Goal: Task Accomplishment & Management: Manage account settings

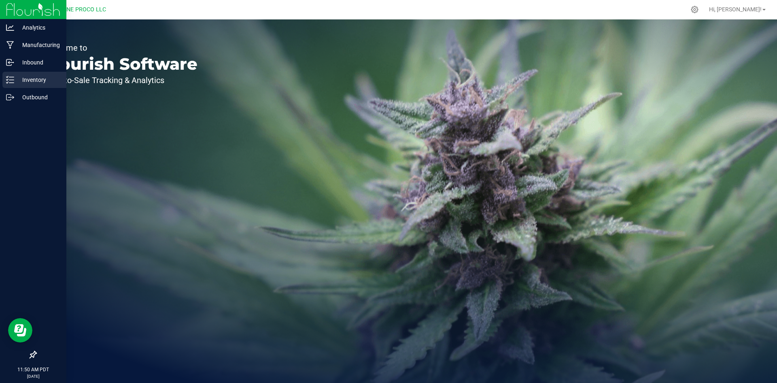
click at [6, 79] on div "Inventory" at bounding box center [34, 80] width 64 height 16
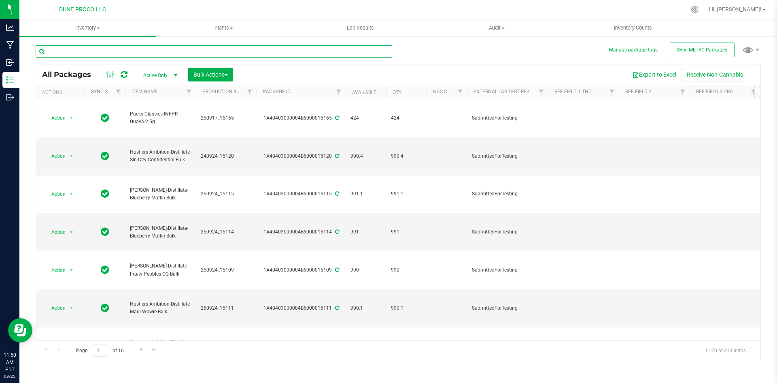
click at [175, 53] on input "text" at bounding box center [214, 51] width 357 height 12
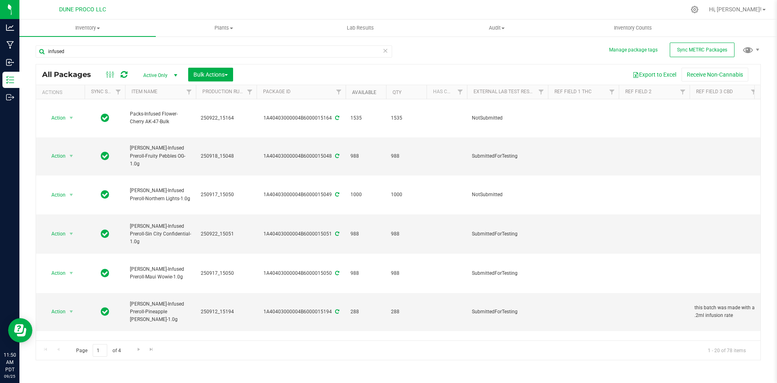
click at [374, 93] on link "Available" at bounding box center [364, 92] width 24 height 6
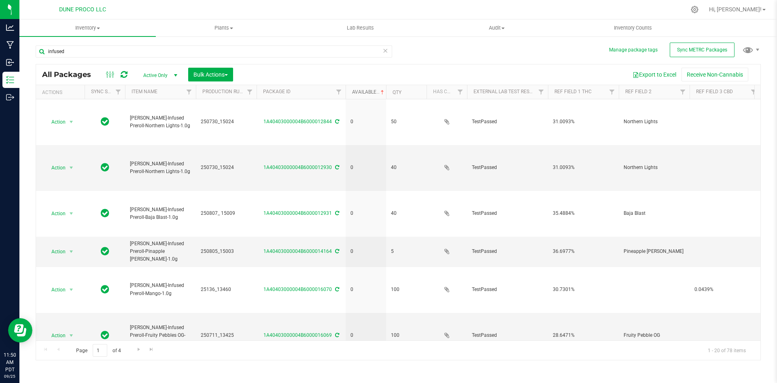
click at [374, 93] on link "Available" at bounding box center [369, 92] width 34 height 6
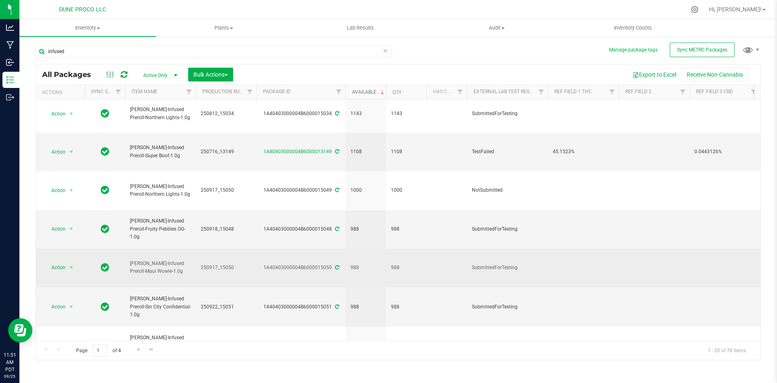
scroll to position [363, 0]
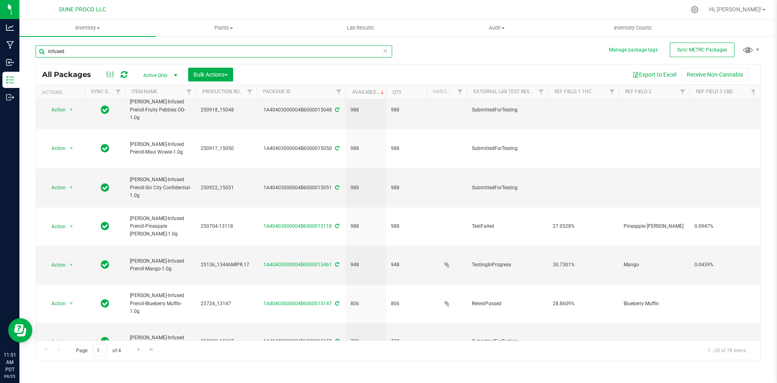
drag, startPoint x: 83, startPoint y: 52, endPoint x: 40, endPoint y: 46, distance: 43.7
click at [40, 46] on input "infused" at bounding box center [214, 51] width 357 height 12
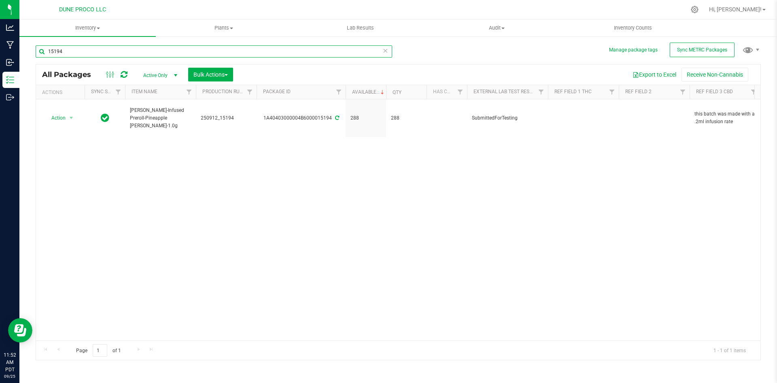
type input "15194"
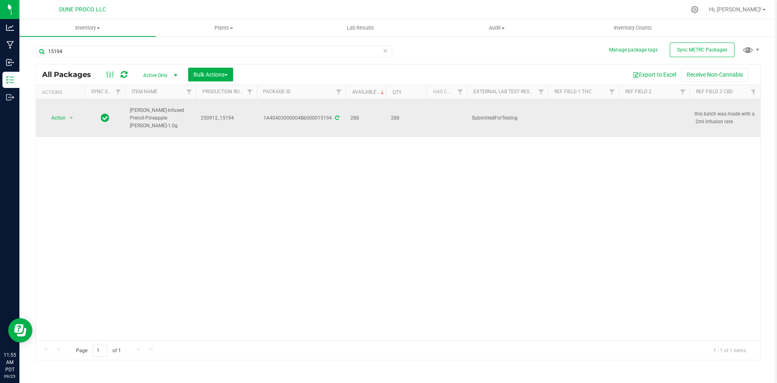
click at [335, 115] on icon at bounding box center [337, 117] width 4 height 5
click at [336, 115] on icon at bounding box center [337, 117] width 4 height 5
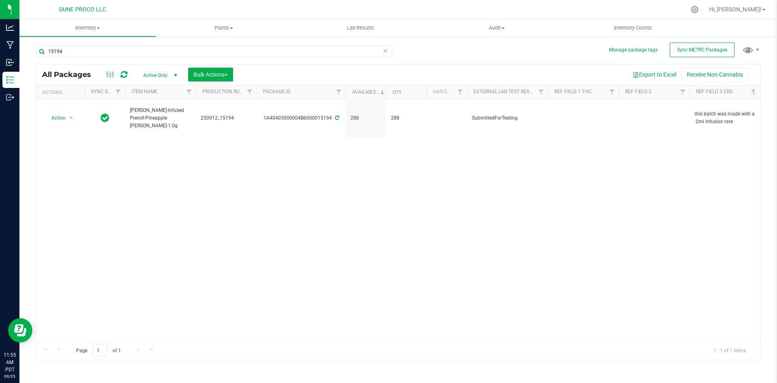
click at [383, 47] on icon at bounding box center [386, 50] width 6 height 10
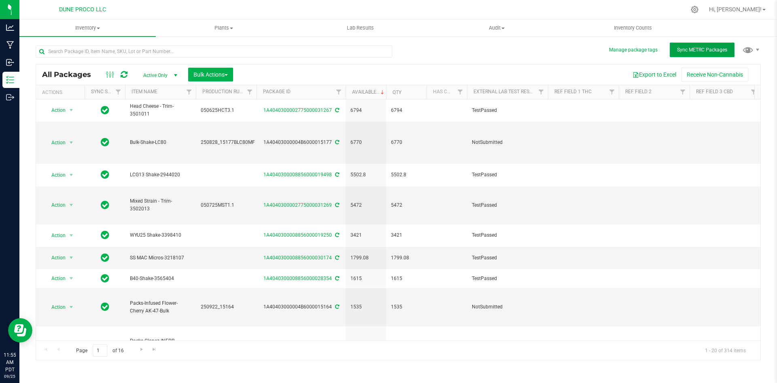
click at [682, 51] on span "Sync METRC Packages" at bounding box center [702, 50] width 50 height 6
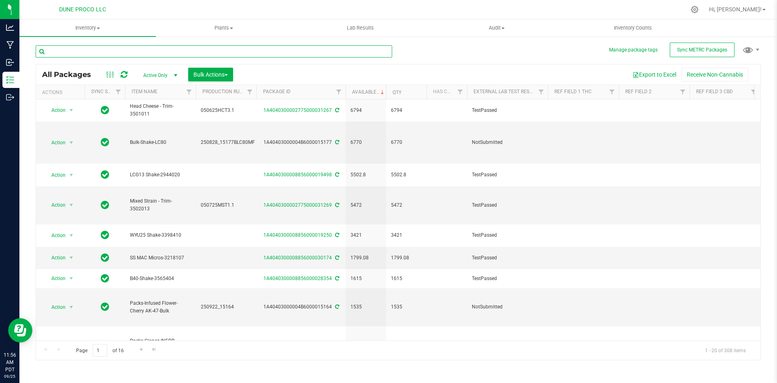
click at [108, 51] on input "text" at bounding box center [214, 51] width 357 height 12
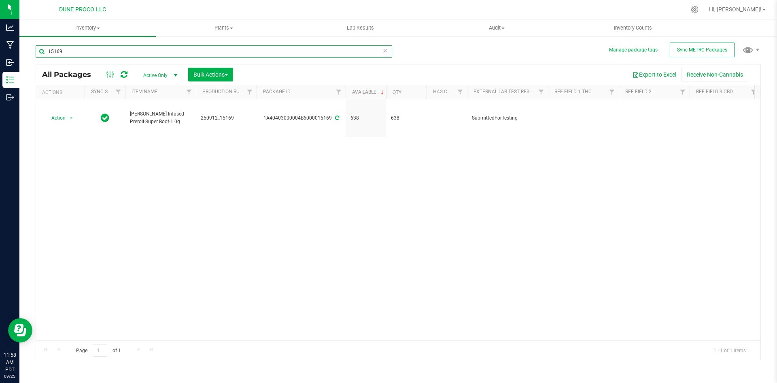
drag, startPoint x: 68, startPoint y: 56, endPoint x: 35, endPoint y: 48, distance: 34.1
click at [35, 48] on div "Manage package tags Sync METRC Packages 15169 All Packages Active Only Active O…" at bounding box center [398, 159] width 758 height 247
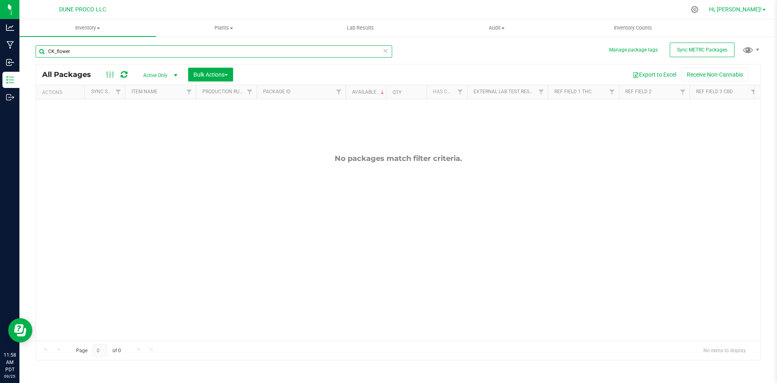
type input "CK_flower"
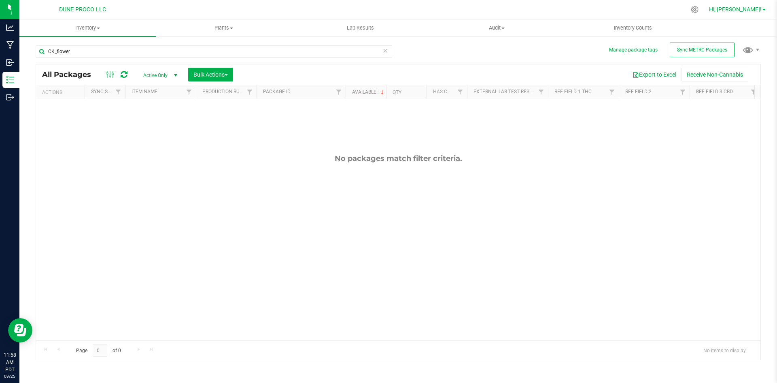
click at [754, 10] on span "Hi, [PERSON_NAME]!" at bounding box center [735, 9] width 53 height 6
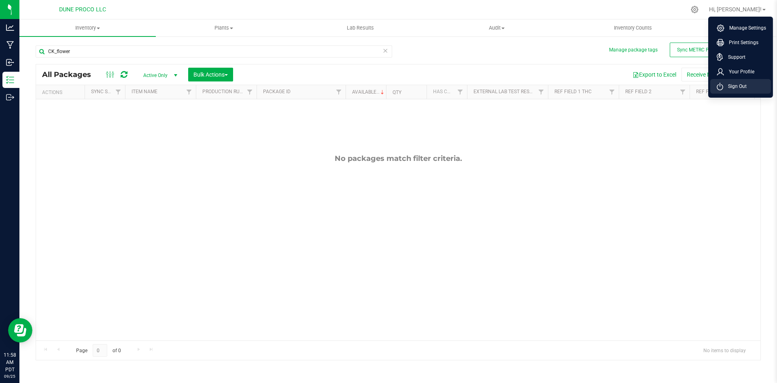
click at [734, 84] on span "Sign Out" at bounding box center [734, 86] width 23 height 8
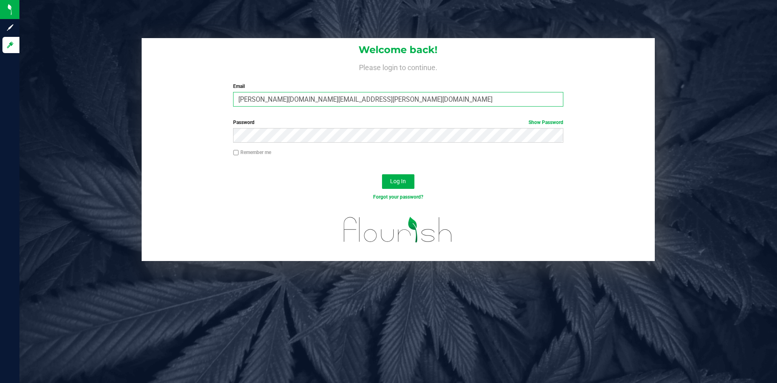
click at [284, 102] on input "[PERSON_NAME][DOMAIN_NAME][EMAIL_ADDRESS][PERSON_NAME][DOMAIN_NAME]" at bounding box center [398, 99] width 330 height 15
type input "[PERSON_NAME][EMAIL_ADDRESS][PERSON_NAME][DOMAIN_NAME]"
click at [382, 174] on button "Log In" at bounding box center [398, 181] width 32 height 15
